Goal: Task Accomplishment & Management: Use online tool/utility

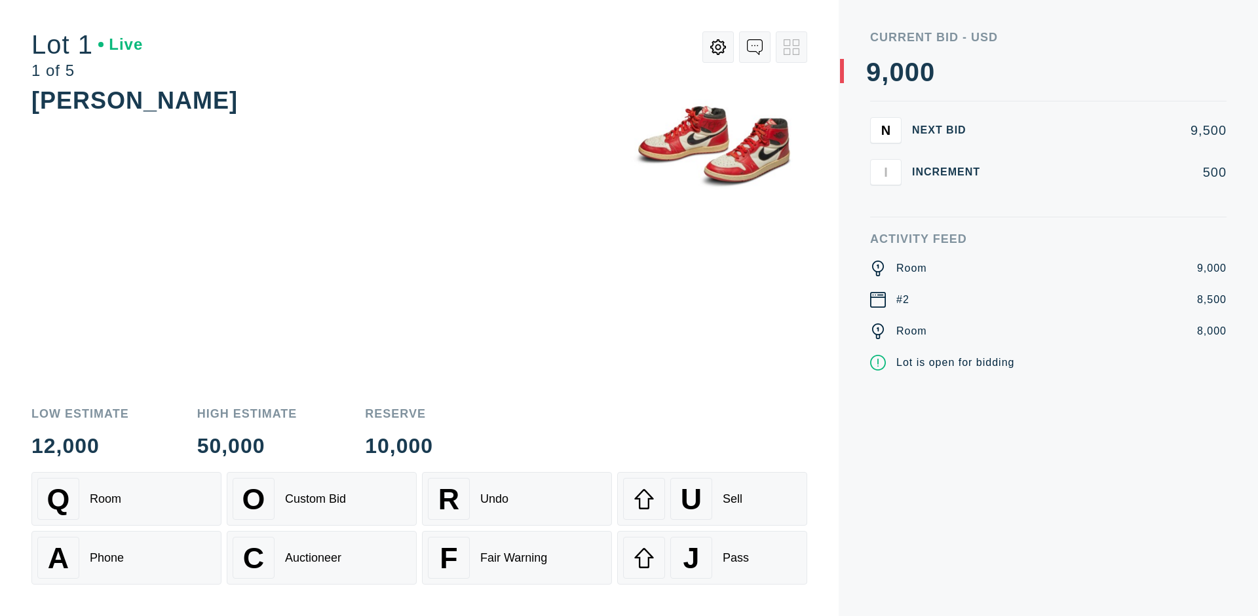
click at [126, 558] on div "A Phone" at bounding box center [126, 558] width 178 height 42
click at [322, 499] on div "Custom Bid" at bounding box center [315, 500] width 61 height 14
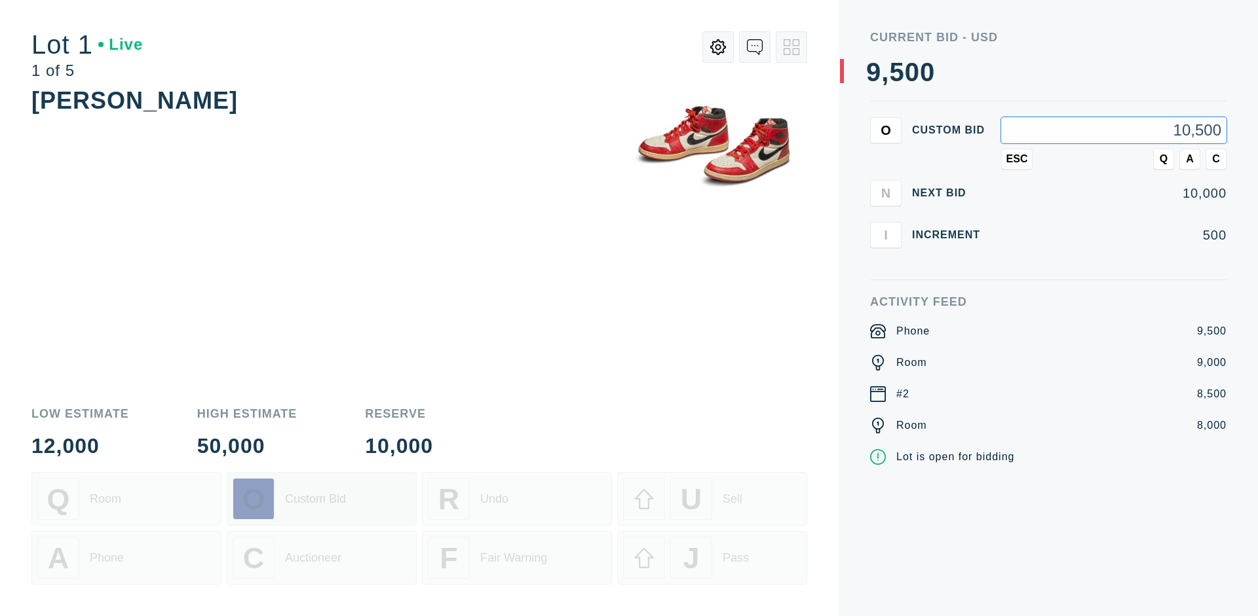
type input "10,500"
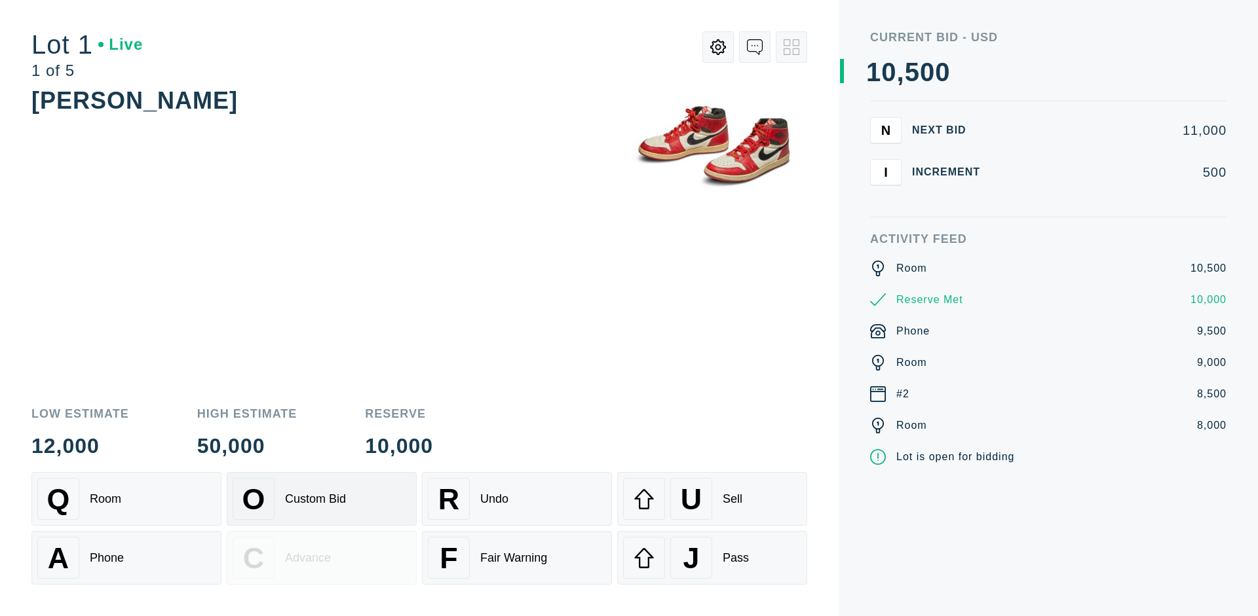
click at [322, 499] on div "Custom Bid" at bounding box center [315, 500] width 61 height 14
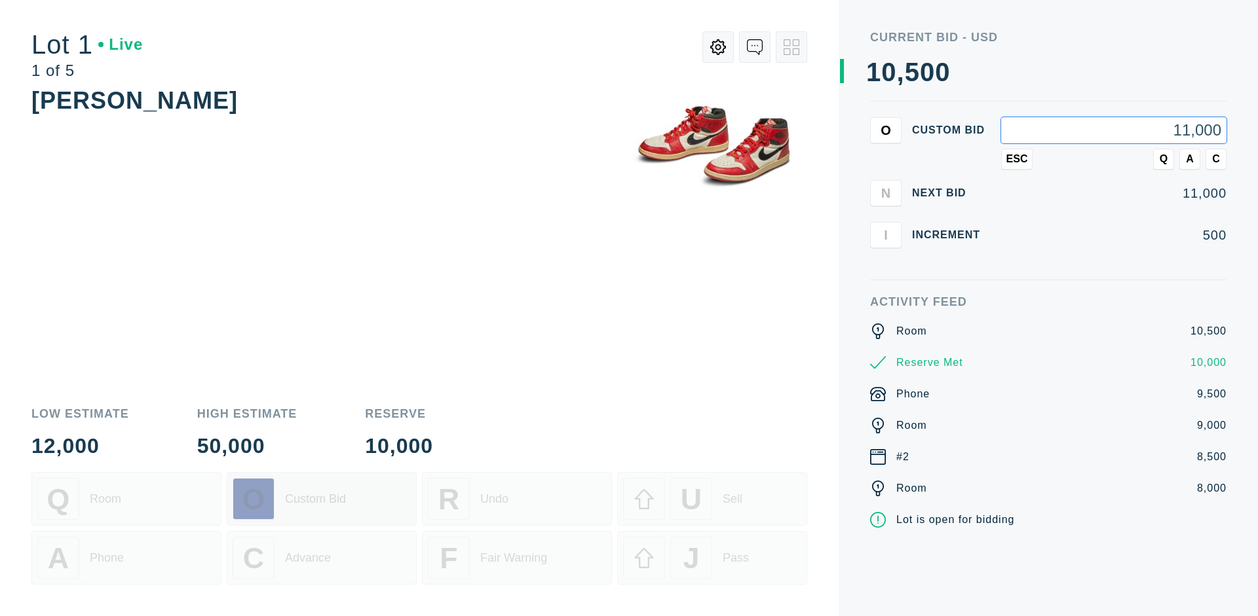
type input "11,000"
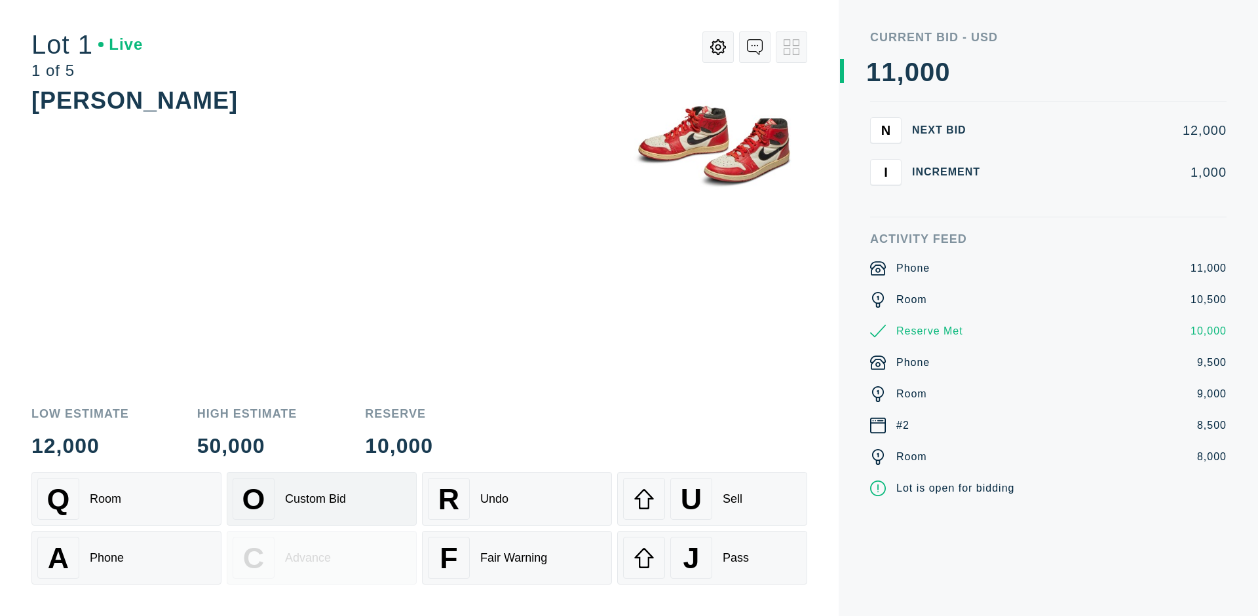
click at [126, 499] on div "Q Room" at bounding box center [126, 499] width 178 height 42
